Goal: Task Accomplishment & Management: Use online tool/utility

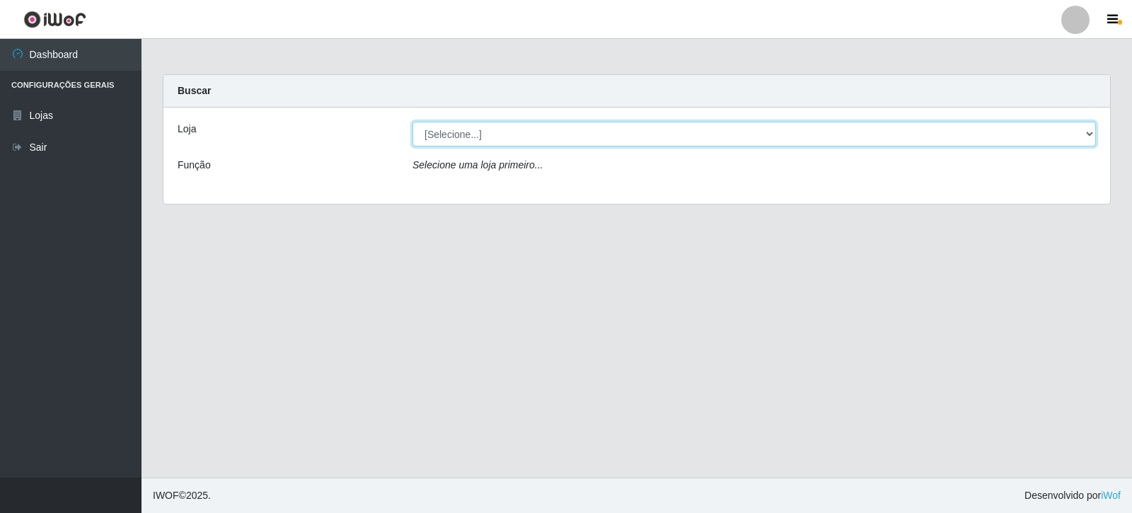
click at [1089, 135] on select "[Selecione...] Rede Compras Supermercados - LOJA 3" at bounding box center [753, 134] width 683 height 25
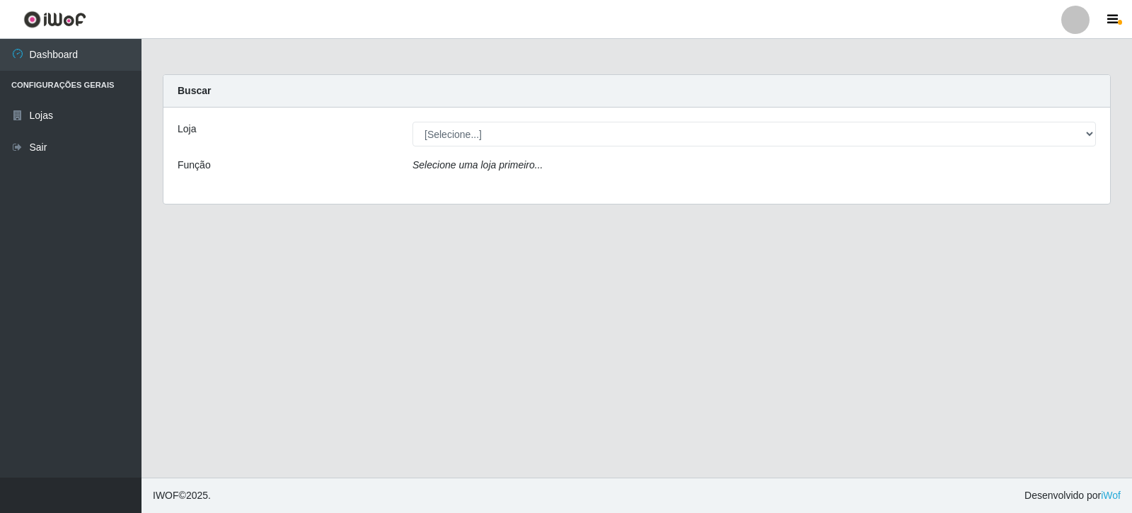
click at [1063, 186] on div "Loja [Selecione...] Rede Compras Supermercados - LOJA 3 Função Selecione uma lo…" at bounding box center [636, 155] width 946 height 96
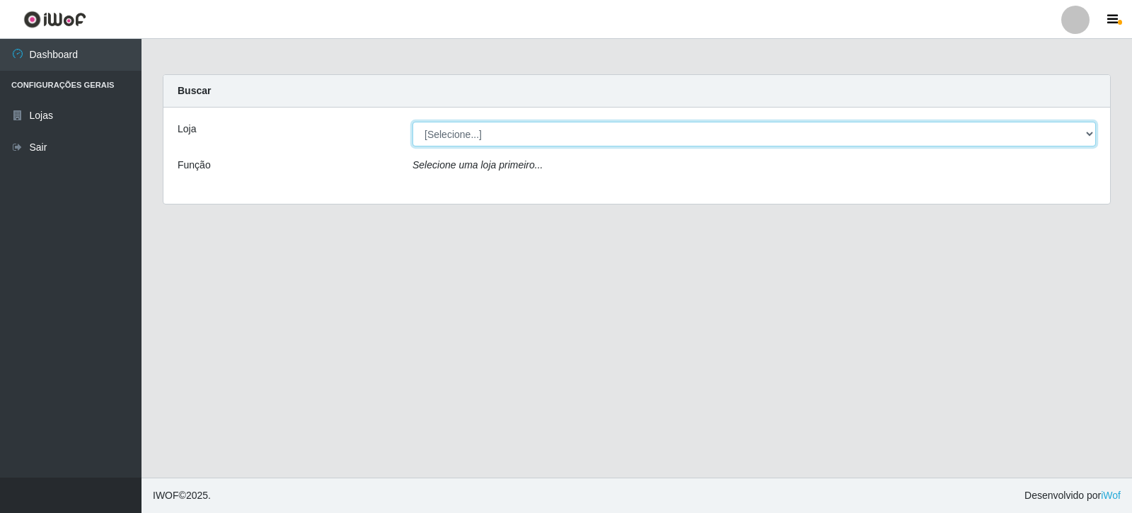
click at [1091, 132] on select "[Selecione...] Rede Compras Supermercados - LOJA 3" at bounding box center [753, 134] width 683 height 25
select select "162"
click at [412, 122] on select "[Selecione...] Rede Compras Supermercados - LOJA 3" at bounding box center [753, 134] width 683 height 25
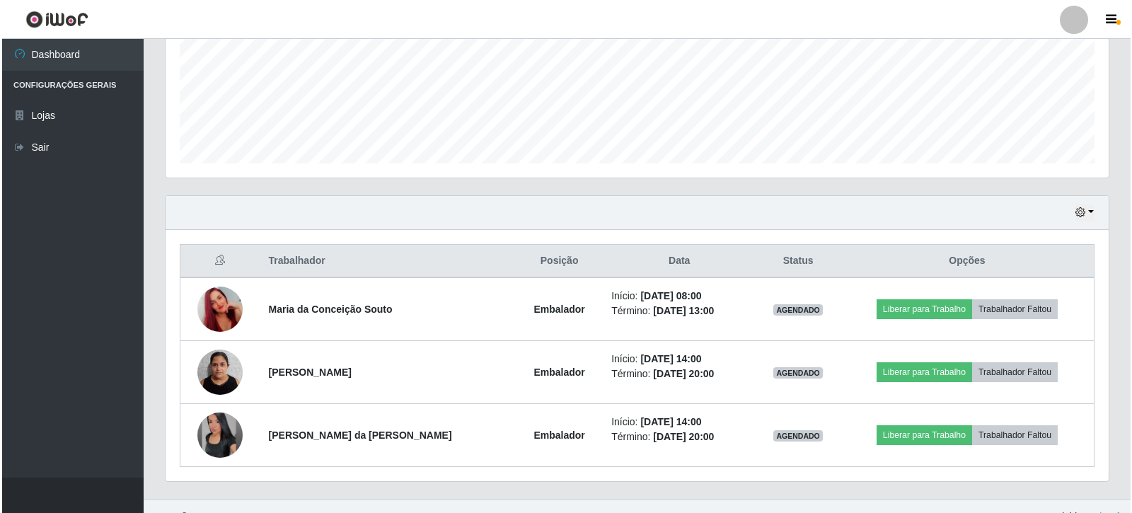
scroll to position [364, 0]
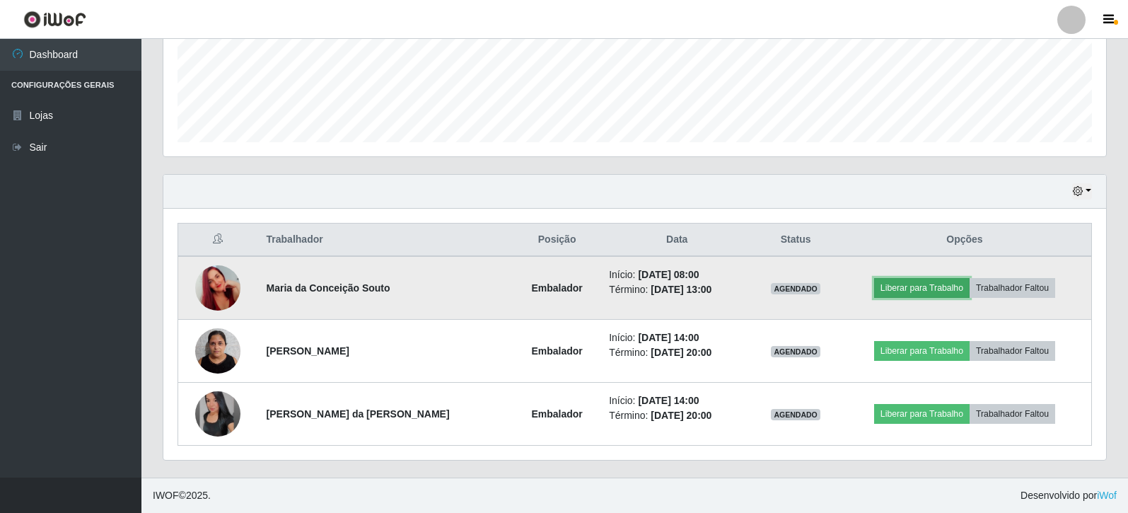
click at [924, 286] on button "Liberar para Trabalho" at bounding box center [921, 288] width 95 height 20
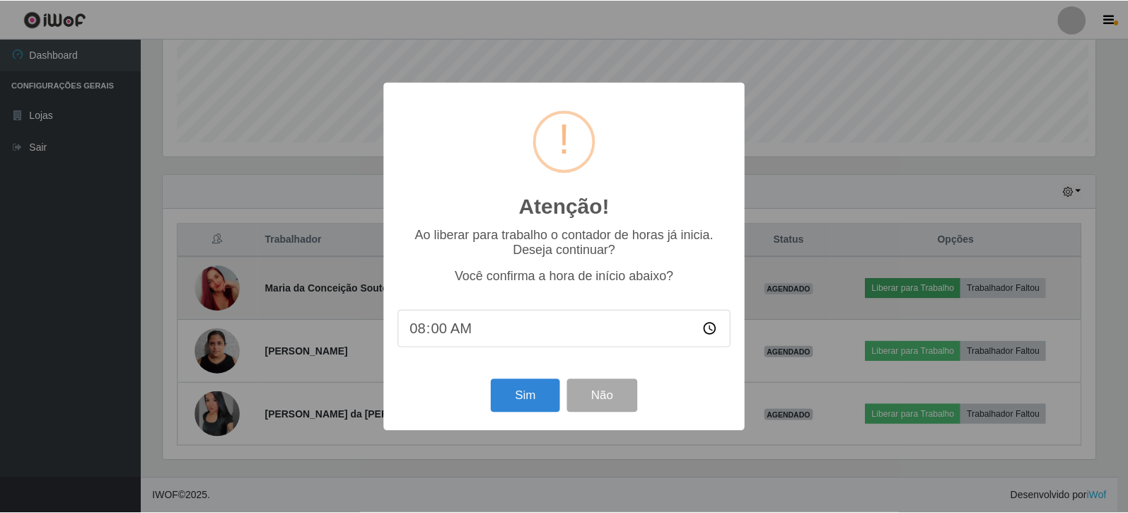
scroll to position [293, 936]
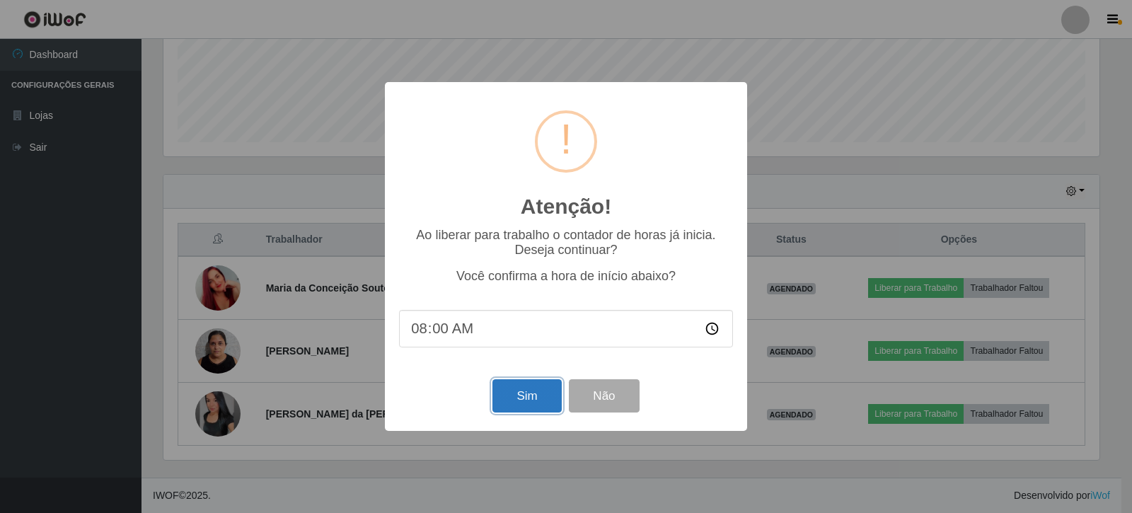
click at [544, 403] on button "Sim" at bounding box center [526, 395] width 69 height 33
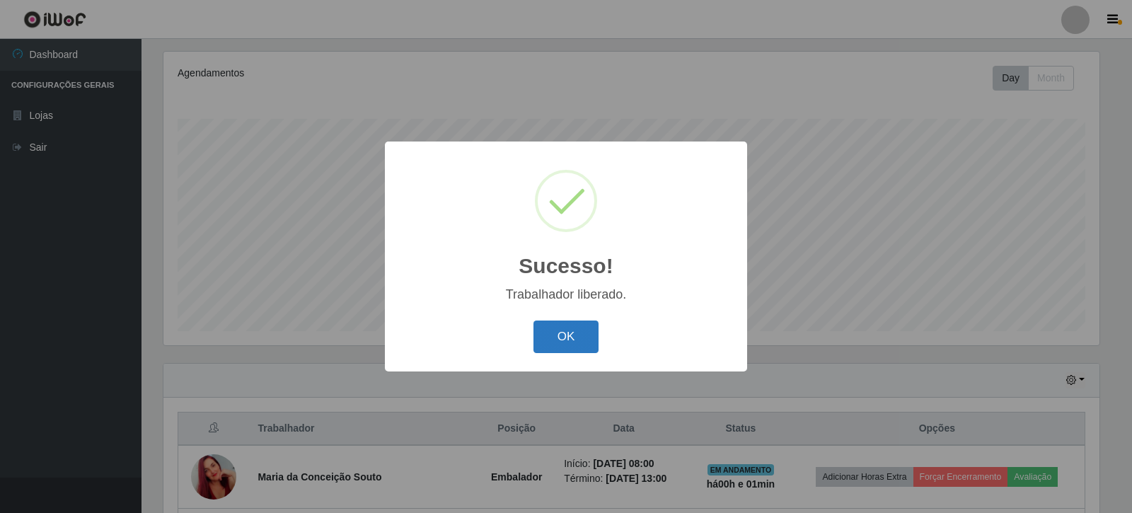
click at [575, 337] on button "OK" at bounding box center [566, 336] width 66 height 33
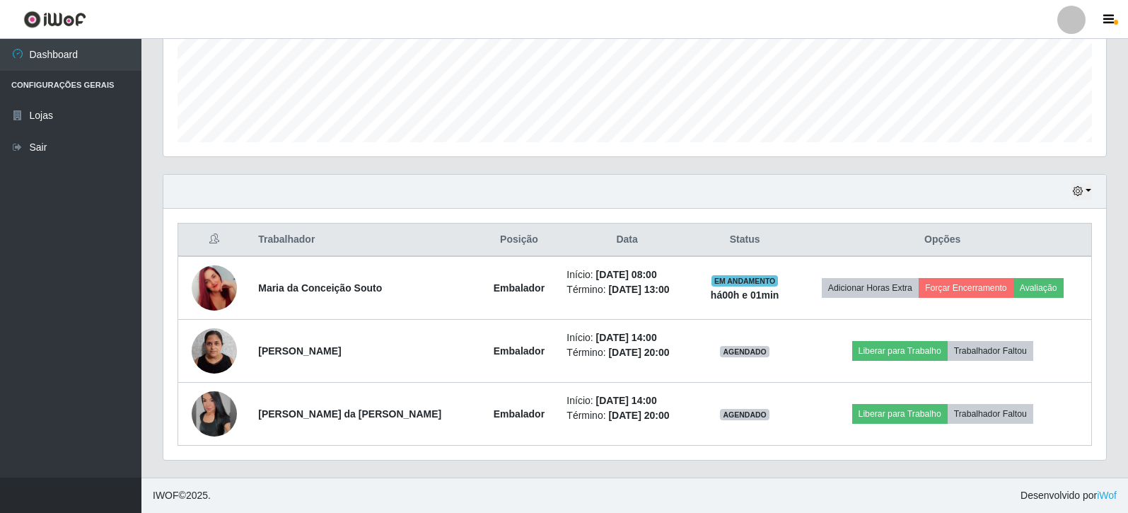
scroll to position [293, 0]
